Goal: Task Accomplishment & Management: Manage account settings

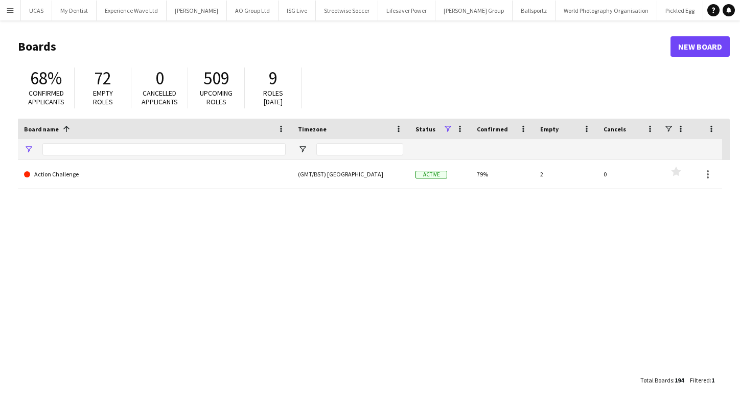
type input "**********"
click at [10, 10] on app-icon "Menu" at bounding box center [10, 10] width 8 height 8
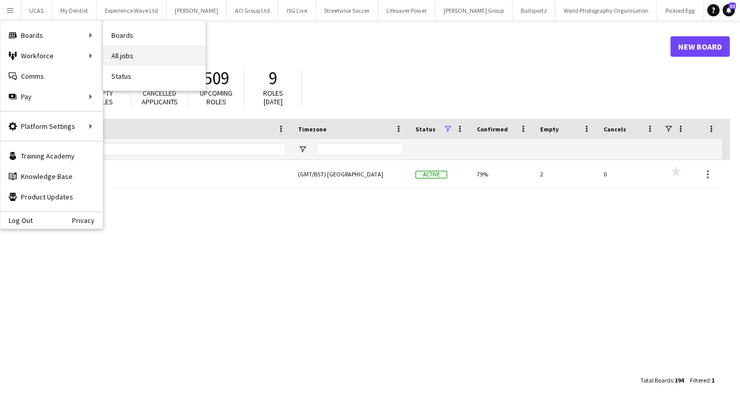
click at [124, 55] on link "All jobs" at bounding box center [154, 55] width 102 height 20
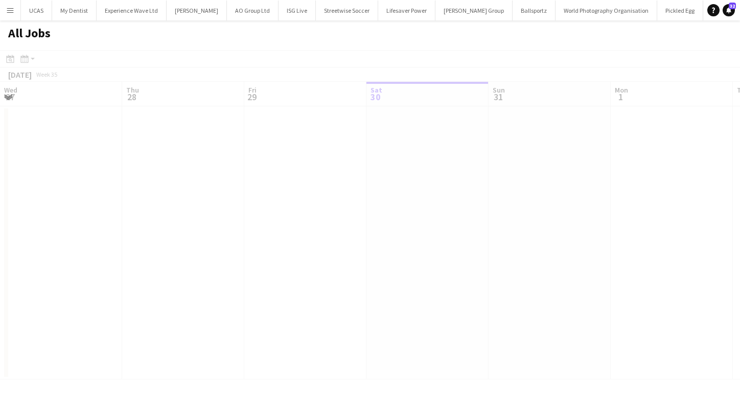
scroll to position [0, 244]
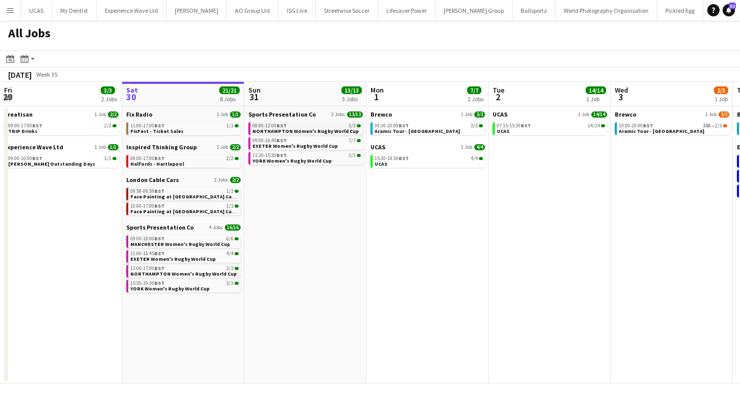
click at [305, 129] on span "NORTHAMPTON Women's Rugby World Cup" at bounding box center [305, 131] width 106 height 7
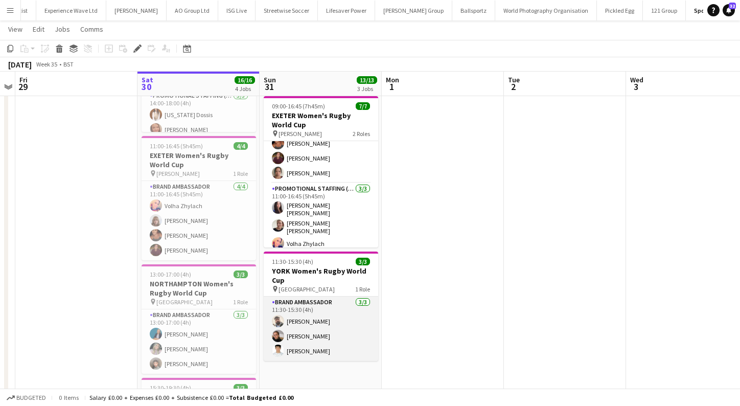
scroll to position [138, 0]
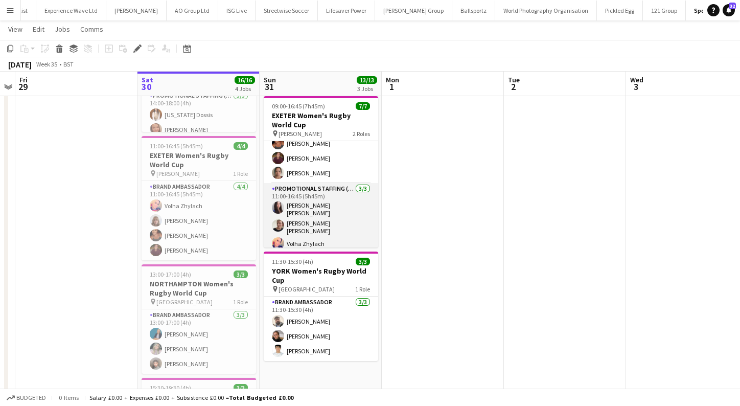
click at [305, 212] on app-card-role "Promotional Staffing (Brand Ambassadors) [DATE] 11:00-16:45 (5h45m) [PERSON_NAM…" at bounding box center [321, 218] width 114 height 71
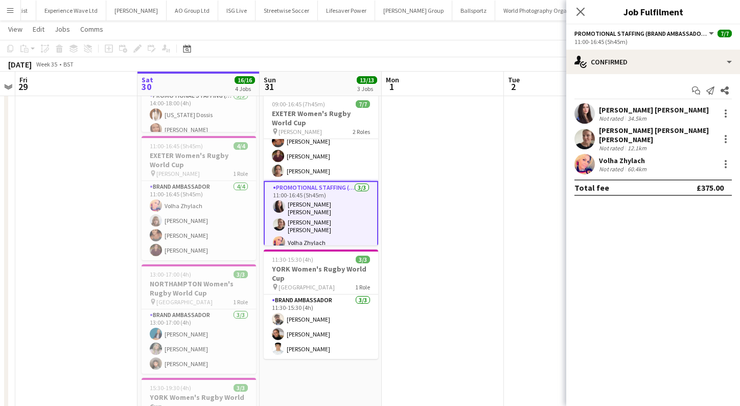
click at [584, 116] on app-user-avatar at bounding box center [584, 113] width 20 height 20
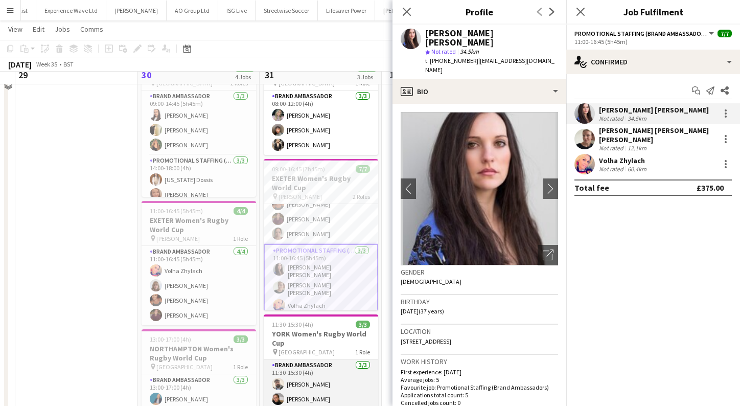
scroll to position [43, 0]
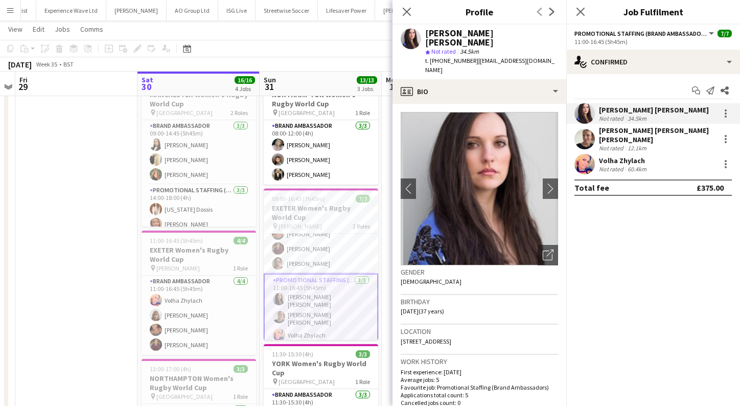
click at [315, 329] on app-card-role "Promotional Staffing (Brand Ambassadors) [DATE] 11:00-16:45 (5h45m) [PERSON_NAM…" at bounding box center [321, 309] width 114 height 73
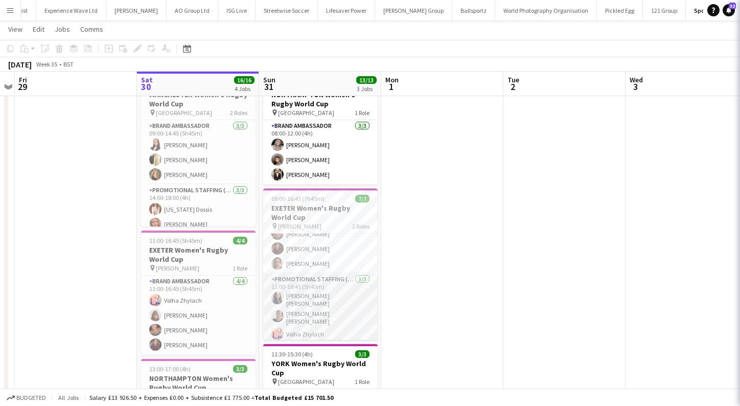
scroll to position [37, 0]
click at [321, 318] on app-card-role "Promotional Staffing (Brand Ambassadors) [DATE] 11:00-16:45 (5h45m) [PERSON_NAM…" at bounding box center [320, 310] width 114 height 71
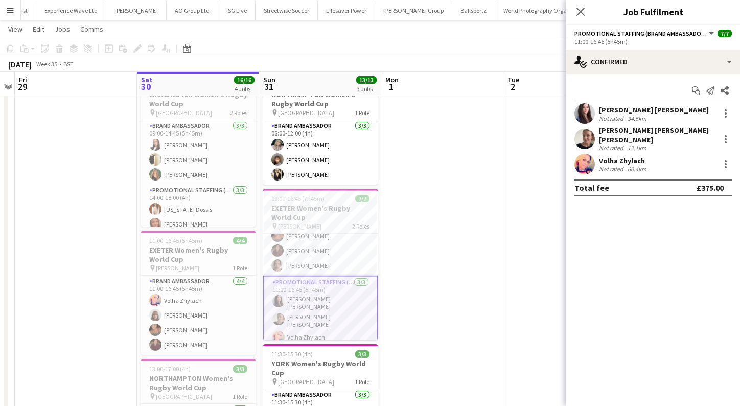
click at [592, 159] on app-user-avatar at bounding box center [584, 164] width 20 height 20
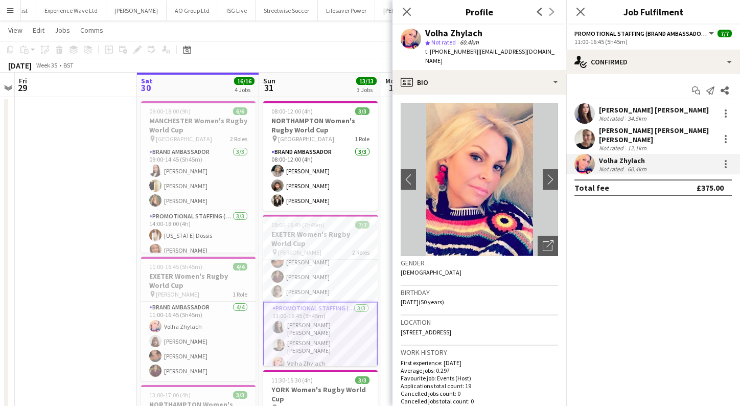
scroll to position [11, 0]
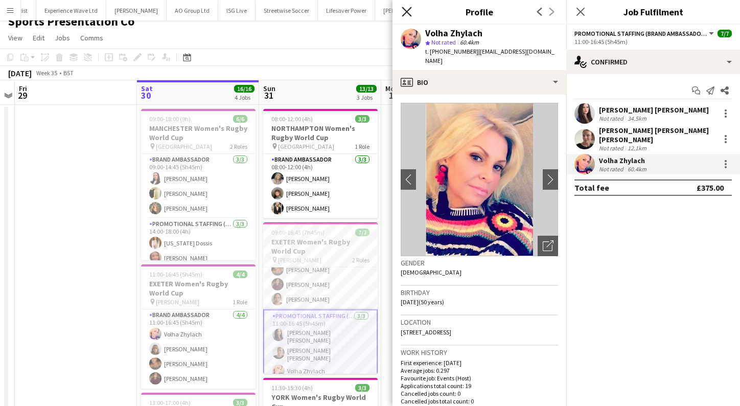
click at [406, 11] on icon at bounding box center [407, 12] width 10 height 10
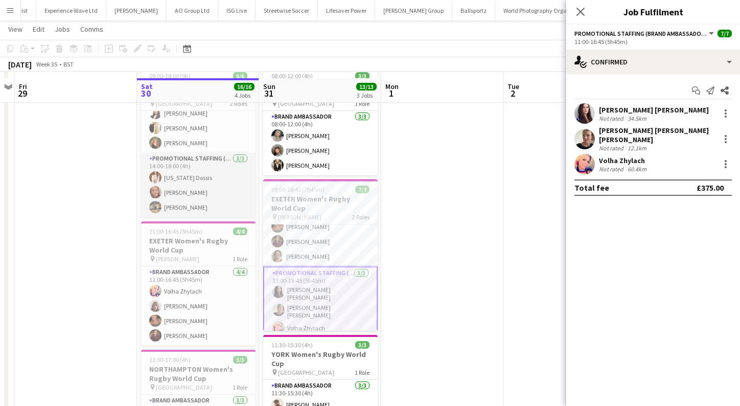
scroll to position [60, 0]
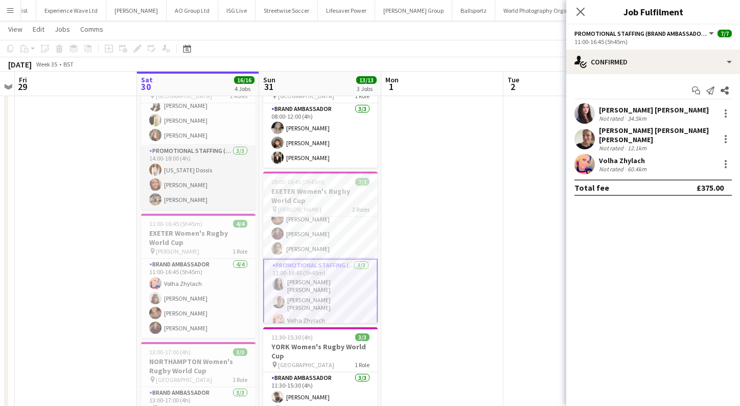
click at [199, 175] on app-card-role "Promotional Staffing (Brand Ambassadors) [DATE] 14:00-18:00 (4h) [US_STATE] Dos…" at bounding box center [198, 177] width 114 height 64
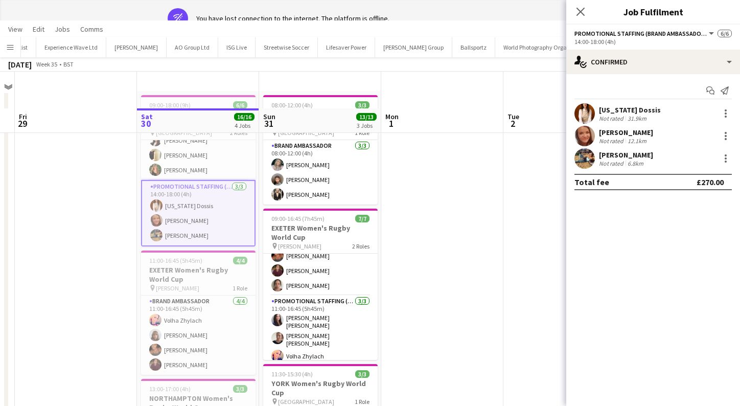
scroll to position [0, 0]
